Goal: Information Seeking & Learning: Check status

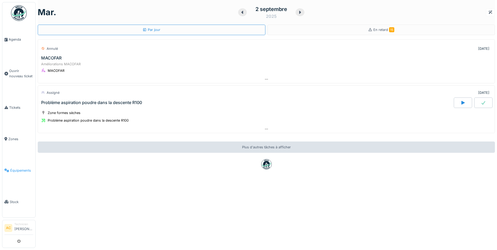
click at [18, 169] on link "Équipements" at bounding box center [18, 170] width 33 height 31
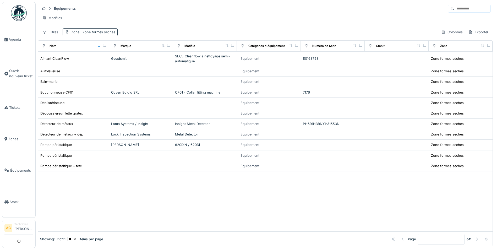
click at [94, 34] on div "Zone : Zone formes sèches" at bounding box center [93, 32] width 44 height 5
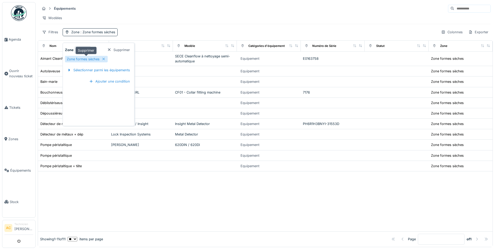
click at [104, 60] on icon at bounding box center [104, 58] width 4 height 3
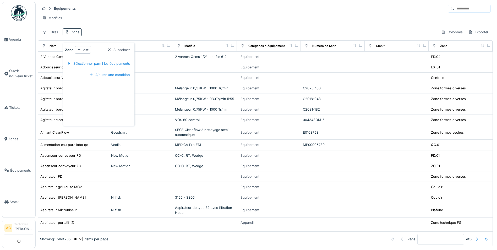
drag, startPoint x: 126, startPoint y: 49, endPoint x: 1, endPoint y: 112, distance: 140.2
click at [126, 48] on div "Supprimer" at bounding box center [118, 49] width 27 height 7
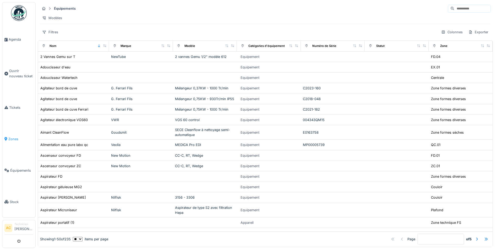
click at [9, 137] on span "Zones" at bounding box center [20, 139] width 25 height 5
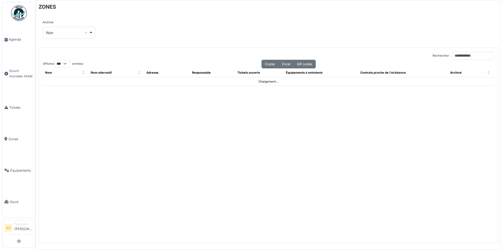
select select "***"
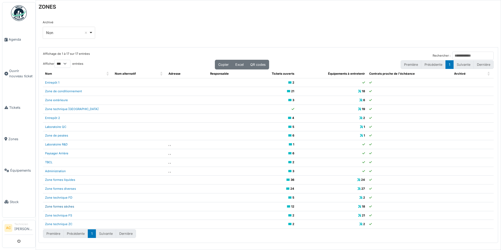
click at [59, 206] on link "Zone formes sèches" at bounding box center [59, 207] width 29 height 4
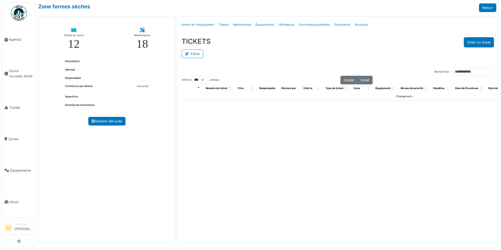
select select "***"
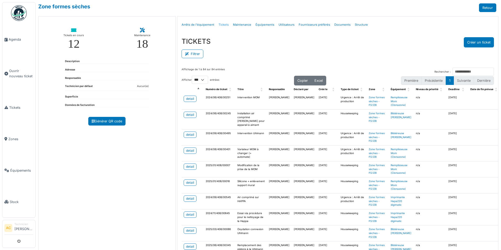
click at [223, 22] on link "Tickets" at bounding box center [223, 25] width 14 height 12
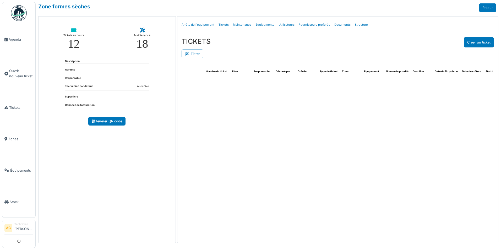
select select "***"
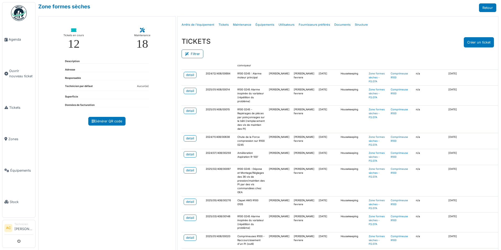
scroll to position [341, 0]
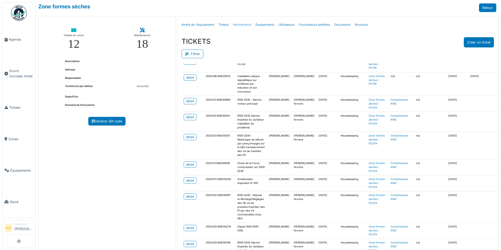
click at [242, 26] on link "Maintenance" at bounding box center [242, 25] width 23 height 12
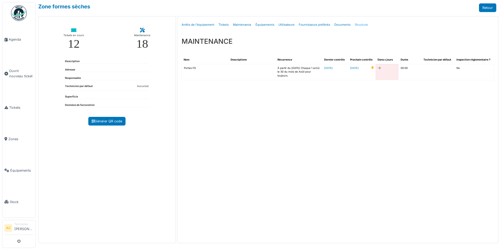
click at [360, 25] on link "Structure" at bounding box center [361, 25] width 17 height 12
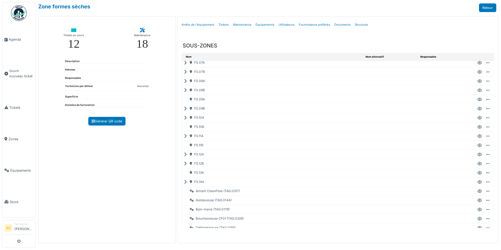
scroll to position [131, 0]
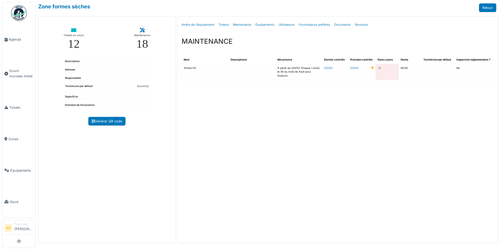
select select "***"
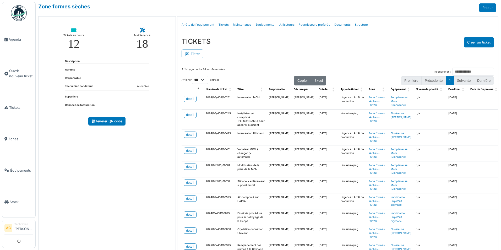
select select "***"
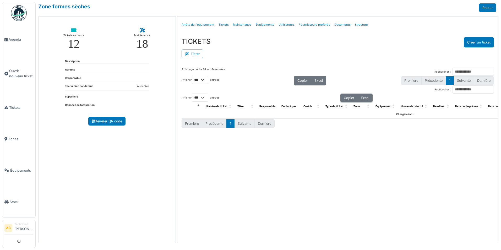
select select "***"
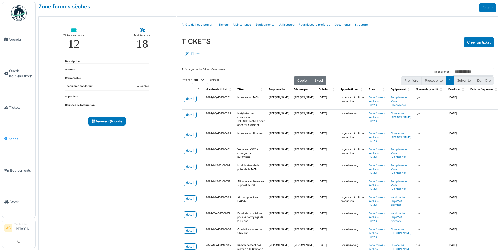
select select "***"
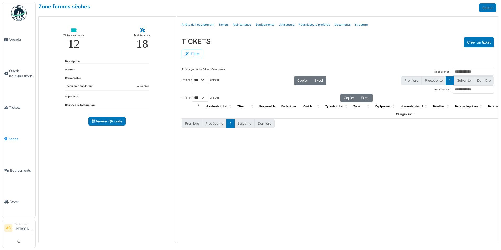
click at [13, 138] on span "Zones" at bounding box center [20, 139] width 25 height 5
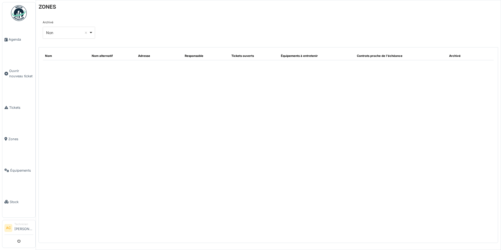
select select "***"
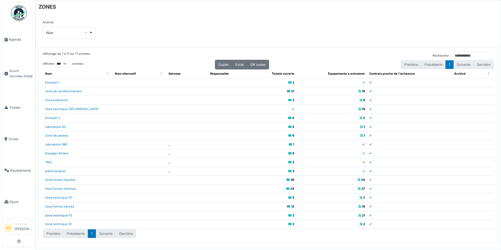
click at [63, 214] on link "Zone technique FS" at bounding box center [58, 216] width 27 height 4
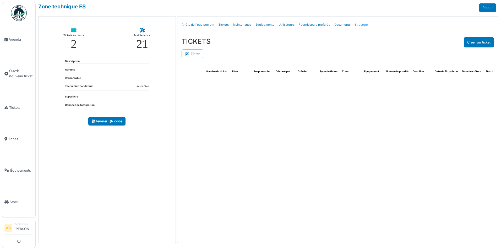
click at [363, 23] on link "Structure" at bounding box center [361, 25] width 17 height 12
select select "***"
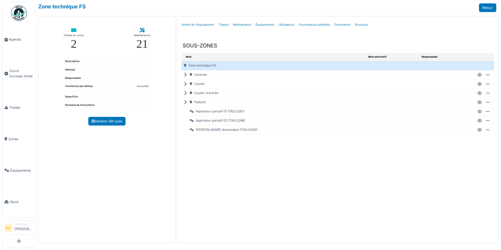
click at [185, 102] on icon at bounding box center [186, 102] width 5 height 0
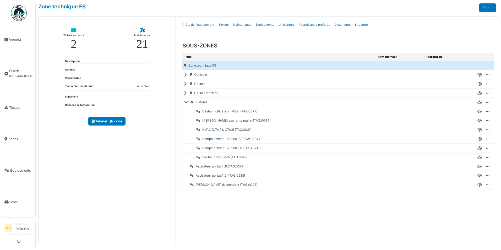
click at [230, 129] on div "HVAC (CTA 1 & CTA2) (TAG.0031)" at bounding box center [282, 129] width 188 height 9
click at [481, 130] on icon at bounding box center [479, 130] width 4 height 0
click at [19, 137] on span "Zones" at bounding box center [20, 139] width 25 height 5
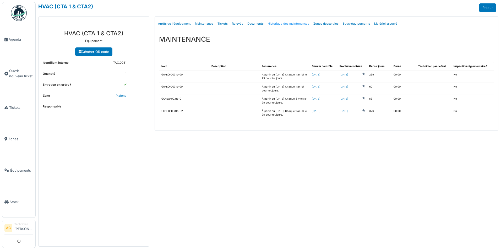
click at [280, 23] on link "Historique des maintenances" at bounding box center [289, 24] width 46 height 12
select select "***"
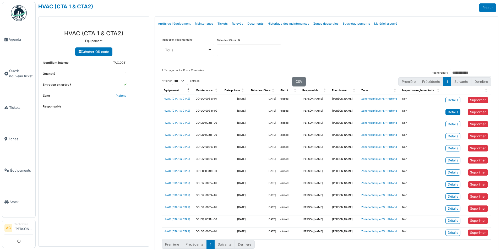
click at [455, 113] on link "Détails" at bounding box center [452, 112] width 15 height 6
click at [449, 101] on div "Détails" at bounding box center [453, 100] width 10 height 5
drag, startPoint x: 274, startPoint y: 123, endPoint x: 255, endPoint y: 122, distance: 19.1
click at [255, 122] on td "2025/06/22" at bounding box center [263, 125] width 30 height 12
drag, startPoint x: 255, startPoint y: 122, endPoint x: 260, endPoint y: 134, distance: 13.1
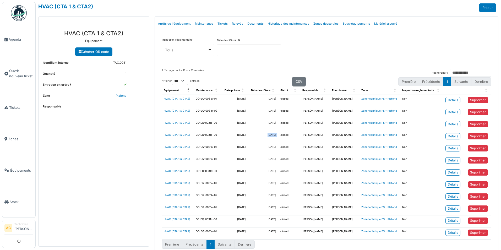
click at [260, 134] on tr "HVAC (CTA 1 & CTA2) G0-EQ-0031c-00 2025/05/25 2025/05/23 closed Nicolas Declerc…" at bounding box center [327, 137] width 330 height 12
click at [452, 134] on div "Détails" at bounding box center [453, 136] width 10 height 5
click at [451, 135] on div "Détails" at bounding box center [453, 136] width 10 height 5
click at [449, 137] on div "Détails" at bounding box center [453, 136] width 10 height 5
click at [448, 125] on div "Détails" at bounding box center [453, 124] width 10 height 5
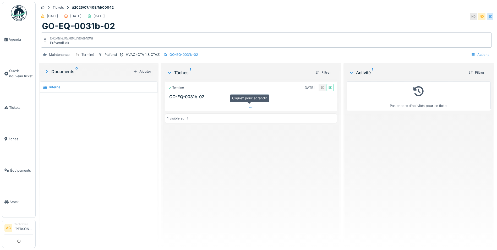
click at [250, 107] on icon at bounding box center [251, 107] width 4 height 3
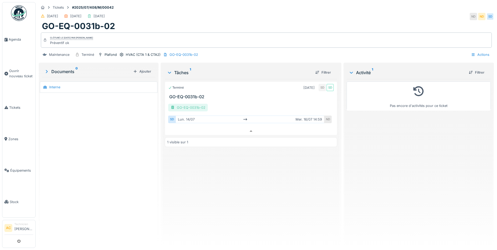
click at [195, 104] on div "GO-EQ-0031b-02" at bounding box center [188, 108] width 40 height 8
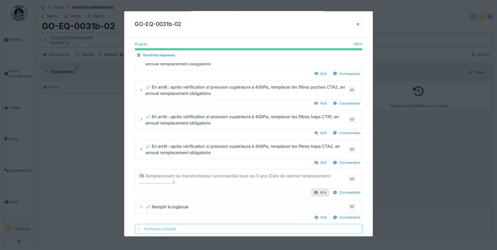
scroll to position [521, 0]
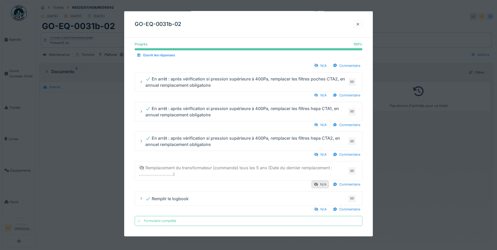
drag, startPoint x: 357, startPoint y: 27, endPoint x: 351, endPoint y: 28, distance: 6.5
click at [357, 27] on div at bounding box center [358, 24] width 9 height 8
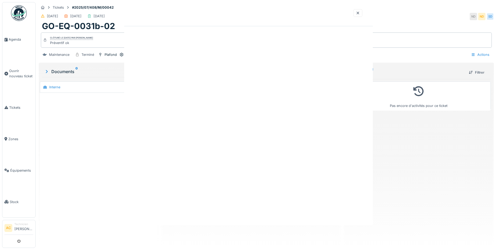
scroll to position [0, 0]
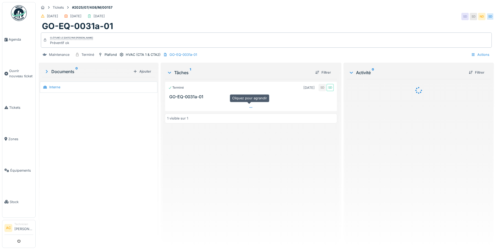
click at [254, 109] on div at bounding box center [251, 108] width 172 height 8
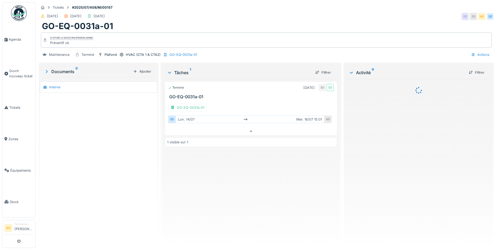
scroll to position [4, 0]
click at [189, 104] on div "GO-EQ-0031a-01" at bounding box center [187, 108] width 39 height 8
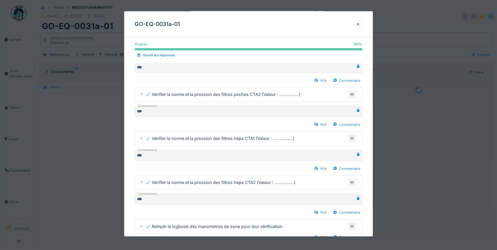
scroll to position [131, 0]
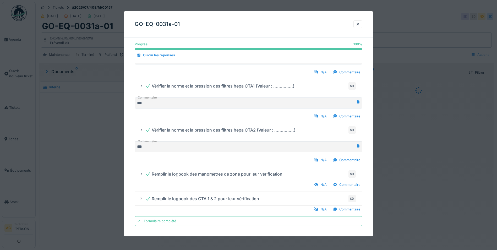
click at [358, 26] on div at bounding box center [358, 24] width 4 height 5
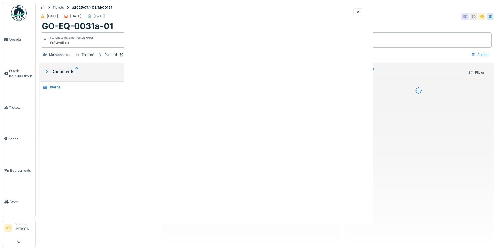
scroll to position [0, 0]
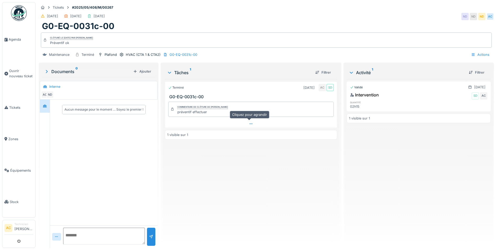
click at [249, 125] on icon at bounding box center [251, 123] width 4 height 3
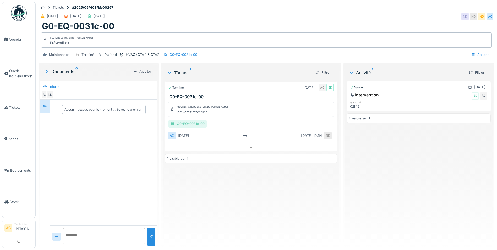
click at [191, 120] on div "G0-EQ-0031c-00" at bounding box center [187, 124] width 39 height 8
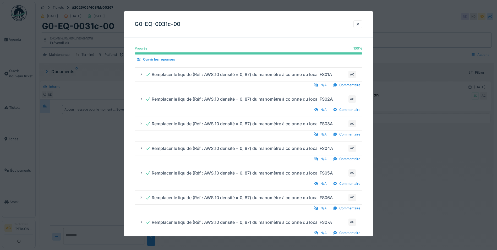
scroll to position [0, 0]
click at [360, 23] on div at bounding box center [358, 24] width 4 height 5
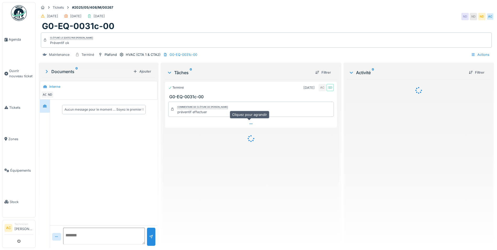
click at [255, 126] on div at bounding box center [251, 124] width 172 height 8
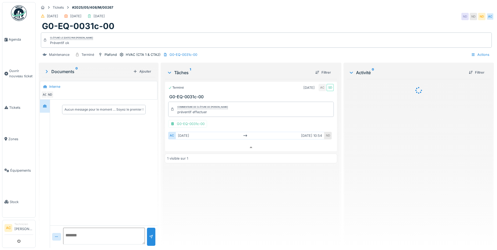
scroll to position [4, 0]
click at [196, 120] on div "G0-EQ-0031c-00" at bounding box center [187, 124] width 39 height 8
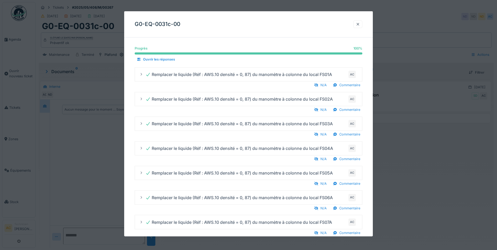
click at [359, 25] on div at bounding box center [358, 24] width 4 height 5
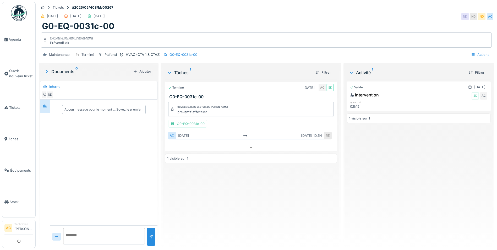
scroll to position [0, 0]
drag, startPoint x: 104, startPoint y: 2, endPoint x: 134, endPoint y: 1, distance: 30.4
click at [134, 1] on div "Tickets #2025/05/408/M/00267 25/05/2025 25/05/2025 23/05/2025 ND ND ND AC G0-EQ…" at bounding box center [266, 125] width 461 height 250
click at [194, 123] on div "G0-EQ-0031c-00" at bounding box center [187, 124] width 39 height 8
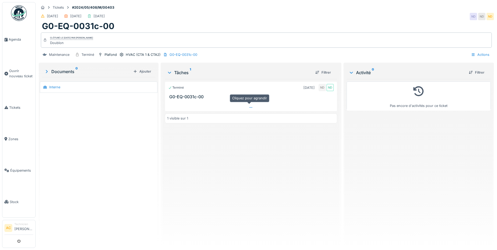
click at [246, 110] on div at bounding box center [251, 108] width 172 height 8
click at [186, 104] on div "G0-EQ-0031c-00" at bounding box center [187, 108] width 39 height 8
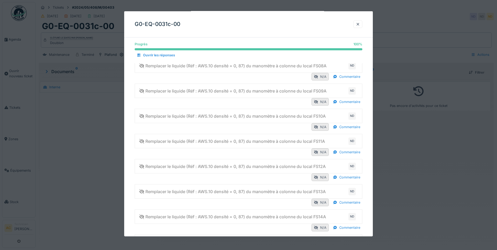
scroll to position [229, 0]
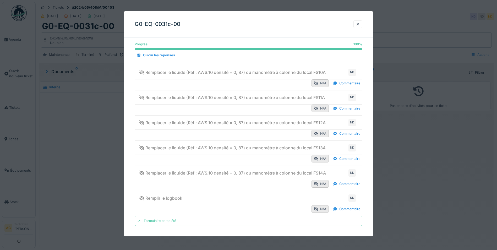
click at [360, 24] on div at bounding box center [358, 24] width 4 height 5
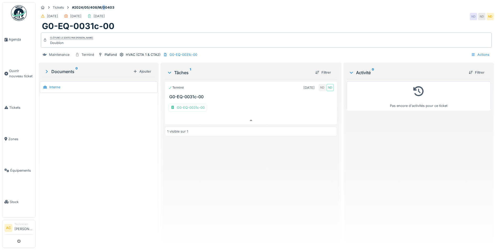
scroll to position [0, 0]
drag, startPoint x: 110, startPoint y: 3, endPoint x: 123, endPoint y: 3, distance: 12.8
click at [123, 3] on div "Tickets #2024/05/408/M/00403 25/05/2024 25/05/2024 22/06/2025 ND ND ND G0-EQ-00…" at bounding box center [266, 31] width 457 height 59
drag, startPoint x: 123, startPoint y: 3, endPoint x: 220, endPoint y: 21, distance: 98.3
click at [220, 21] on div "25/05/2024 25/05/2024 22/06/2025 ND ND ND" at bounding box center [266, 16] width 455 height 9
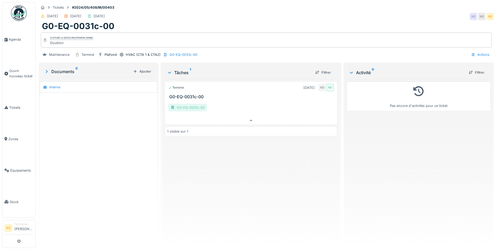
click at [196, 105] on div "G0-EQ-0031c-00" at bounding box center [187, 108] width 39 height 8
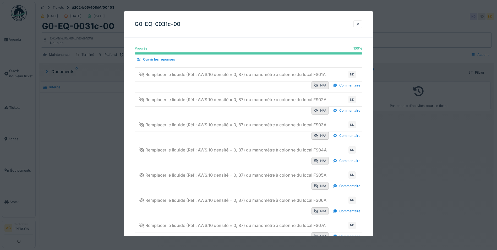
click at [360, 24] on div at bounding box center [358, 24] width 4 height 5
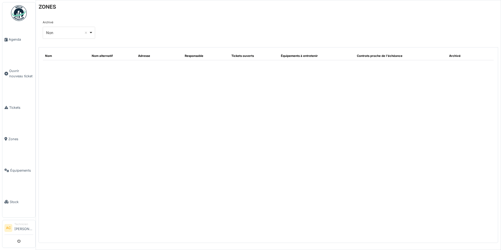
select select "***"
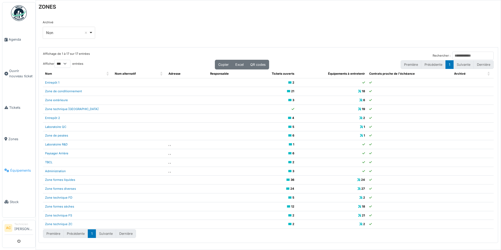
click at [23, 168] on span "Équipements" at bounding box center [21, 170] width 23 height 5
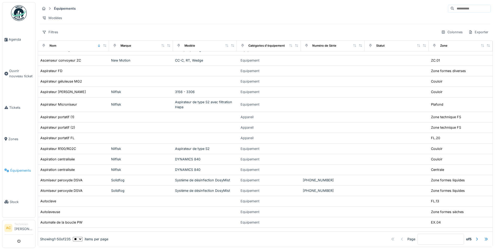
scroll to position [131, 0]
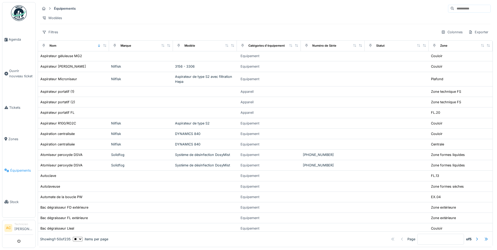
click at [19, 162] on link "Équipements" at bounding box center [18, 170] width 33 height 31
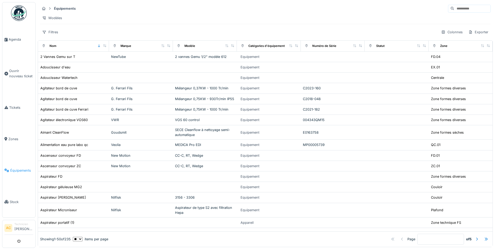
click at [22, 170] on link "Équipements" at bounding box center [18, 170] width 33 height 31
click at [458, 9] on input at bounding box center [472, 8] width 36 height 7
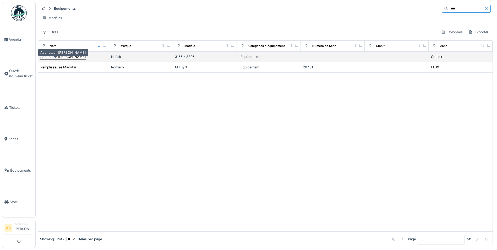
type input "****"
click at [61, 59] on div "Aspirateur Macofar" at bounding box center [63, 56] width 46 height 5
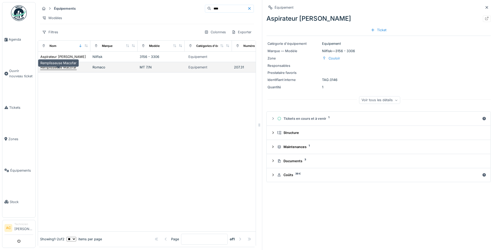
click at [64, 70] on div "Remplisseuse Macofar" at bounding box center [58, 67] width 36 height 5
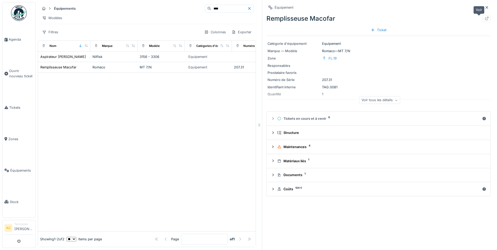
click at [483, 15] on div at bounding box center [487, 18] width 8 height 7
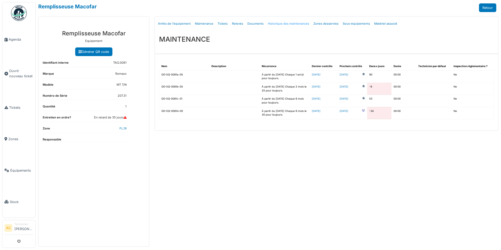
click at [285, 22] on link "Historique des maintenances" at bounding box center [289, 24] width 46 height 12
select select "***"
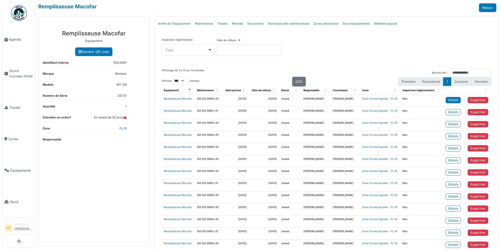
click at [452, 101] on div "Détails" at bounding box center [453, 100] width 10 height 5
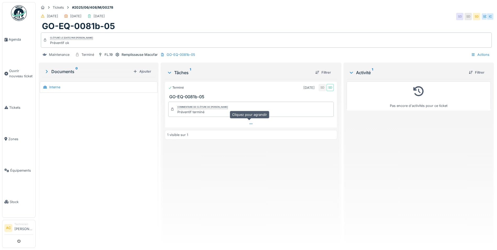
click at [247, 122] on div at bounding box center [251, 124] width 172 height 8
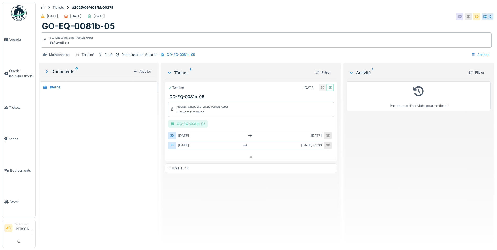
click at [188, 121] on div "GO-EQ-0081b-05" at bounding box center [188, 124] width 40 height 8
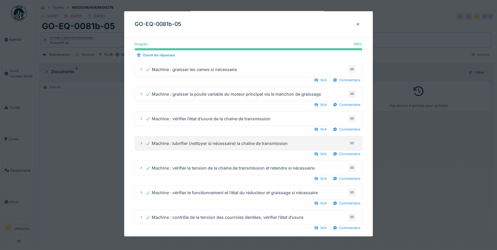
scroll to position [0, 0]
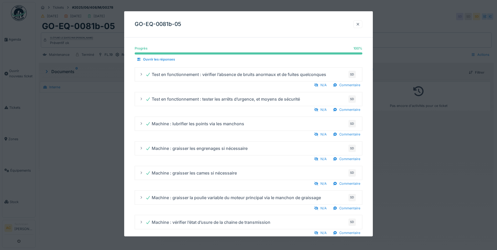
click at [360, 25] on div at bounding box center [358, 24] width 4 height 5
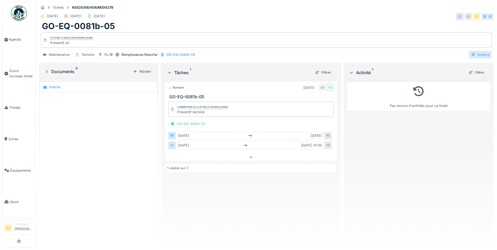
click at [476, 51] on div "Actions" at bounding box center [480, 55] width 23 height 8
